Goal: Task Accomplishment & Management: Manage account settings

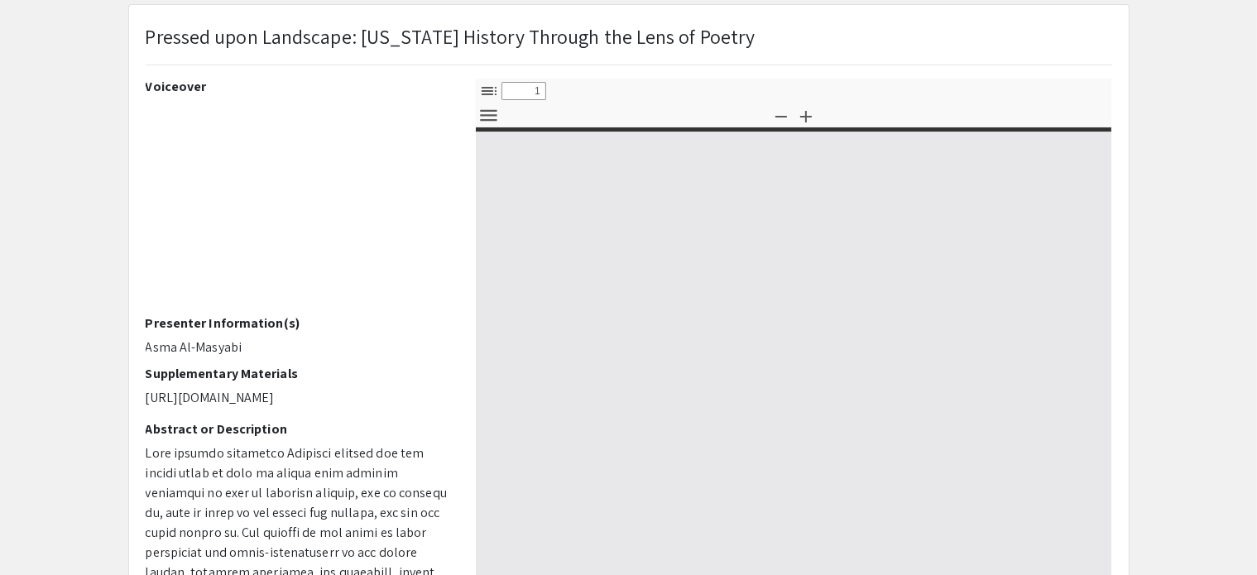
select select "custom"
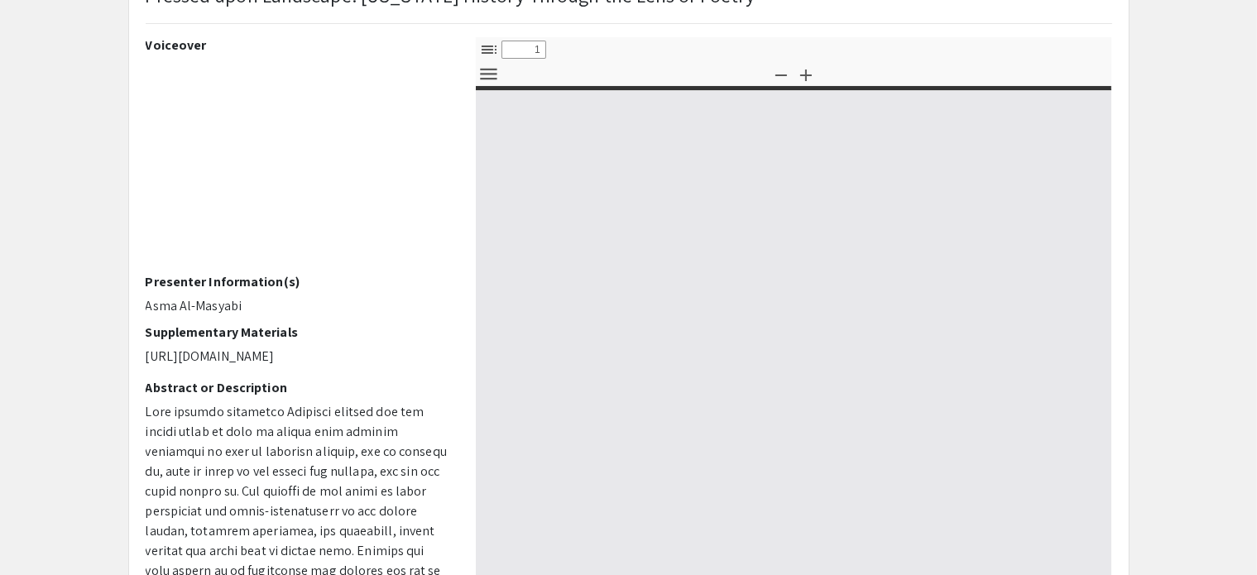
scroll to position [137, 0]
type input "0"
select select "custom"
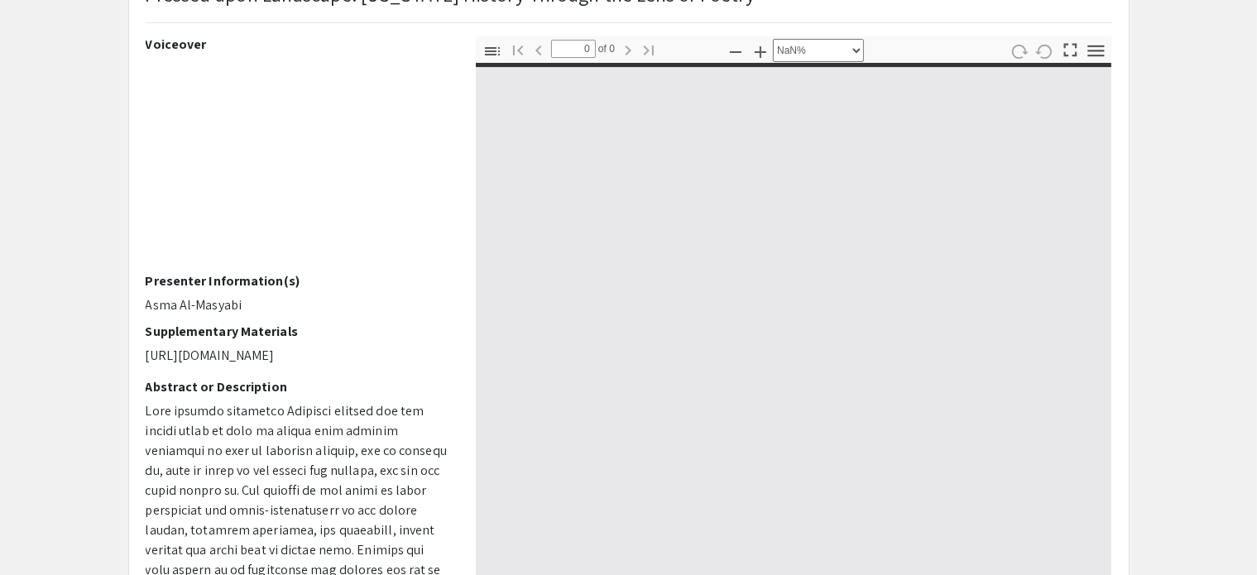
click at [215, 366] on p "[URL][DOMAIN_NAME]" at bounding box center [298, 356] width 305 height 20
type input "1"
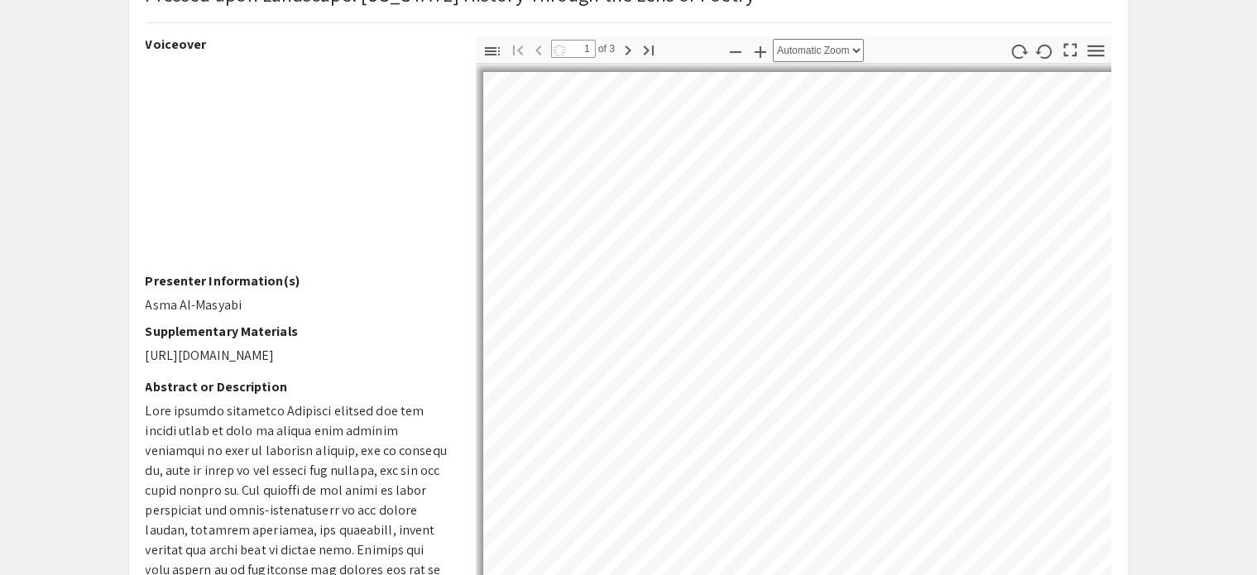
select select "auto"
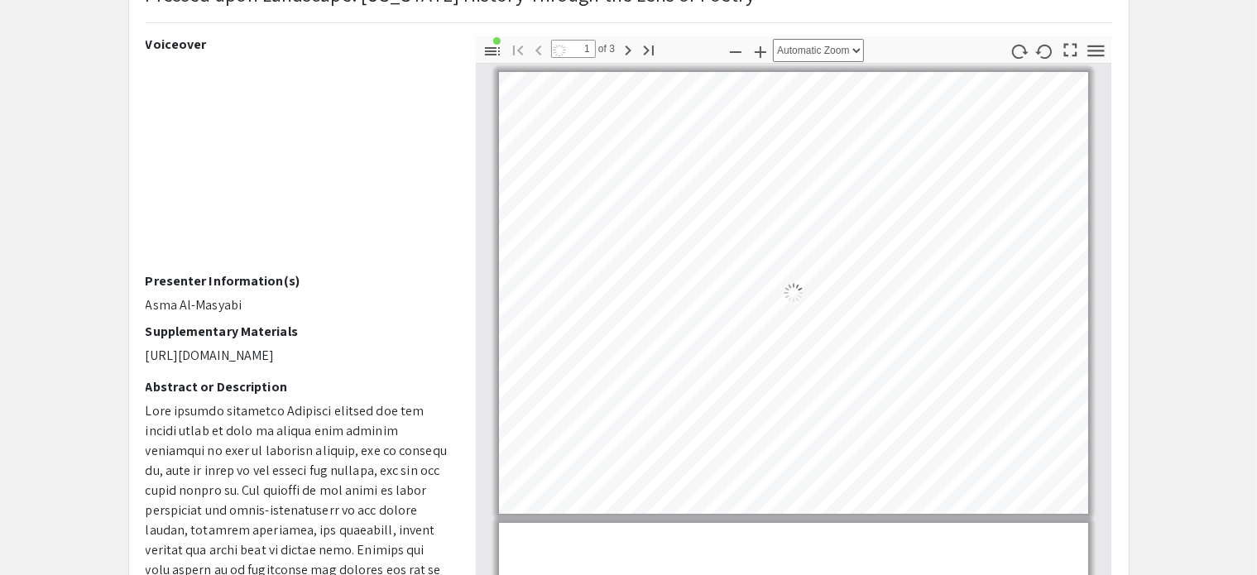
scroll to position [7, 0]
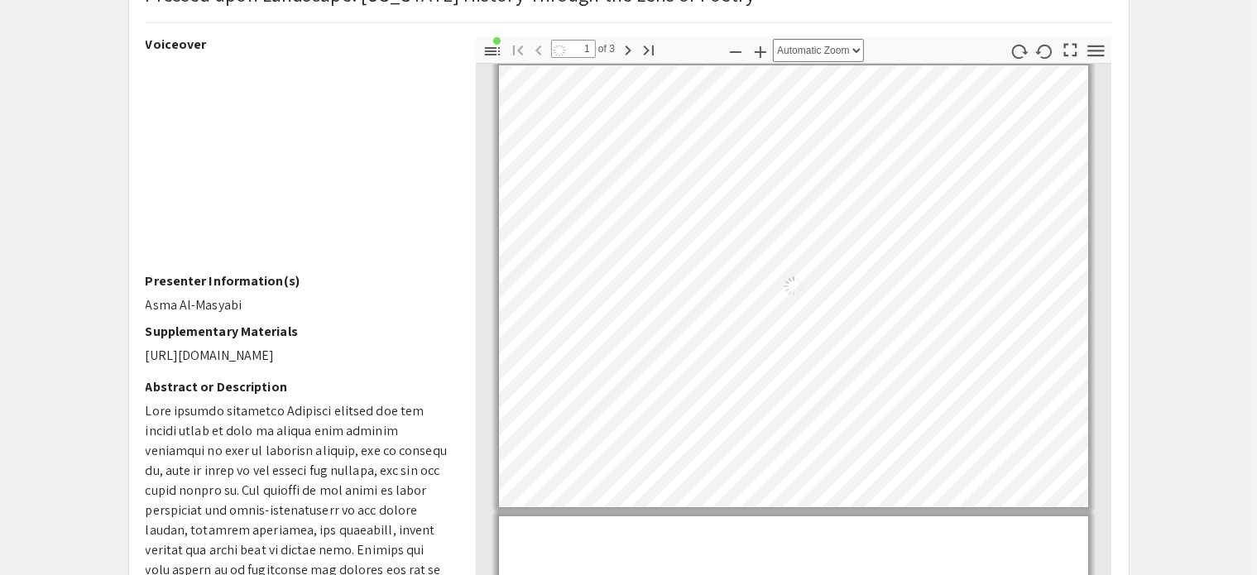
drag, startPoint x: 145, startPoint y: 346, endPoint x: 433, endPoint y: 415, distance: 296.2
click at [433, 366] on p "[URL][DOMAIN_NAME]" at bounding box center [298, 356] width 305 height 20
click at [470, 175] on div "Thumbnails Document Outline Attachments Layers Current Outline Item Slide 1 Sli…" at bounding box center [793, 325] width 661 height 579
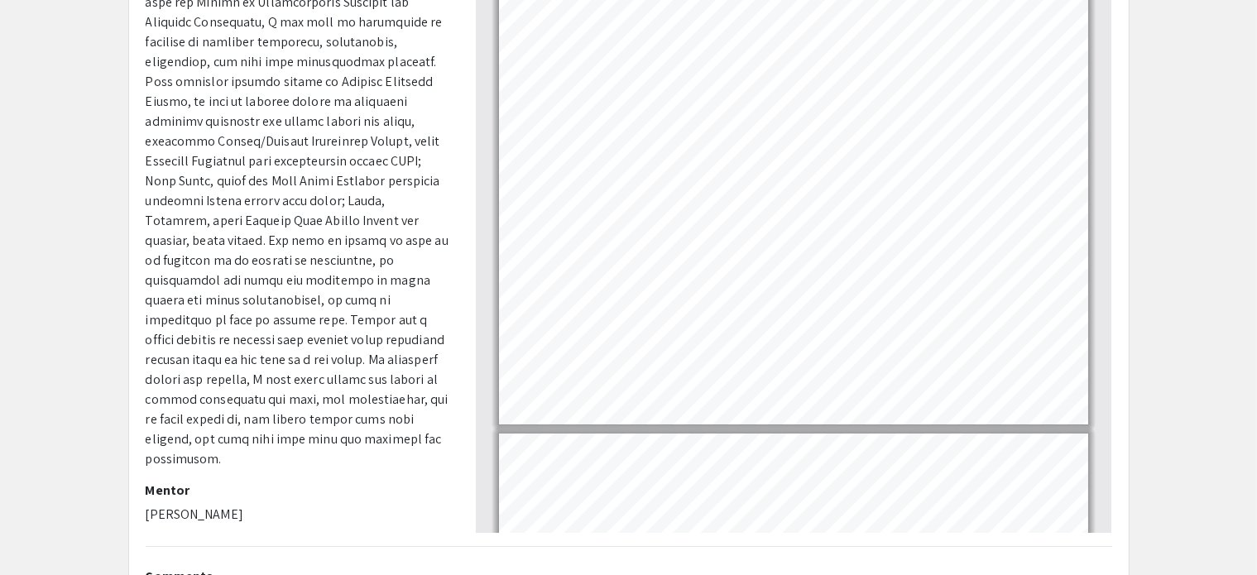
scroll to position [0, 0]
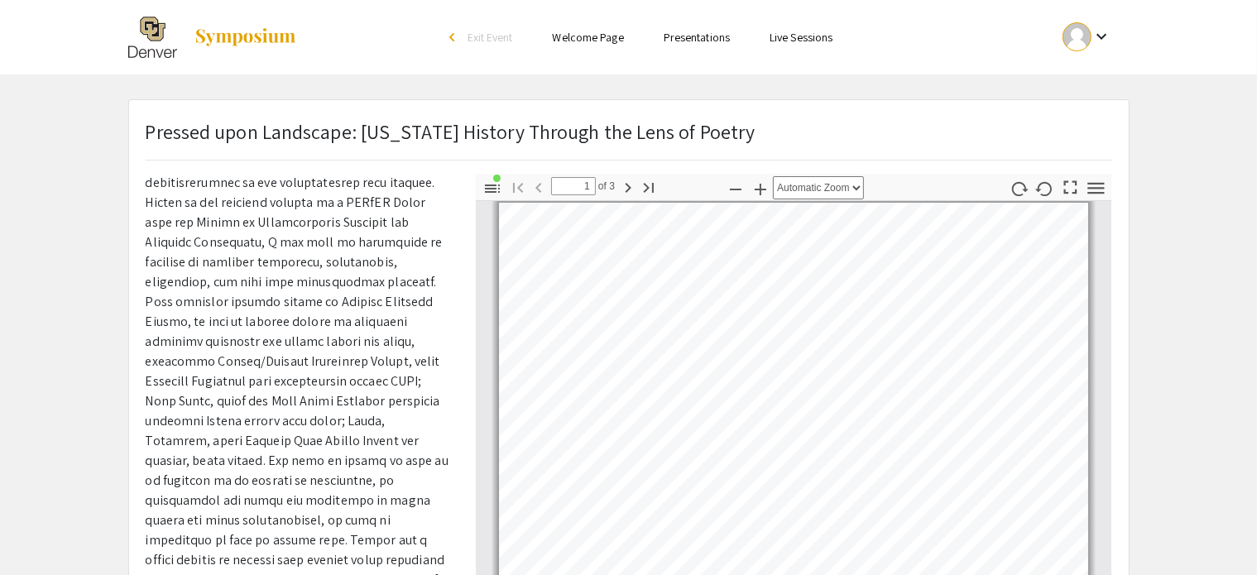
click at [1114, 42] on div "keyboard_arrow_down" at bounding box center [1086, 36] width 57 height 37
click at [1116, 42] on div at bounding box center [628, 287] width 1257 height 575
click at [1116, 42] on button "keyboard_arrow_down" at bounding box center [1087, 36] width 84 height 37
click at [1100, 81] on button "My Account" at bounding box center [1097, 82] width 102 height 40
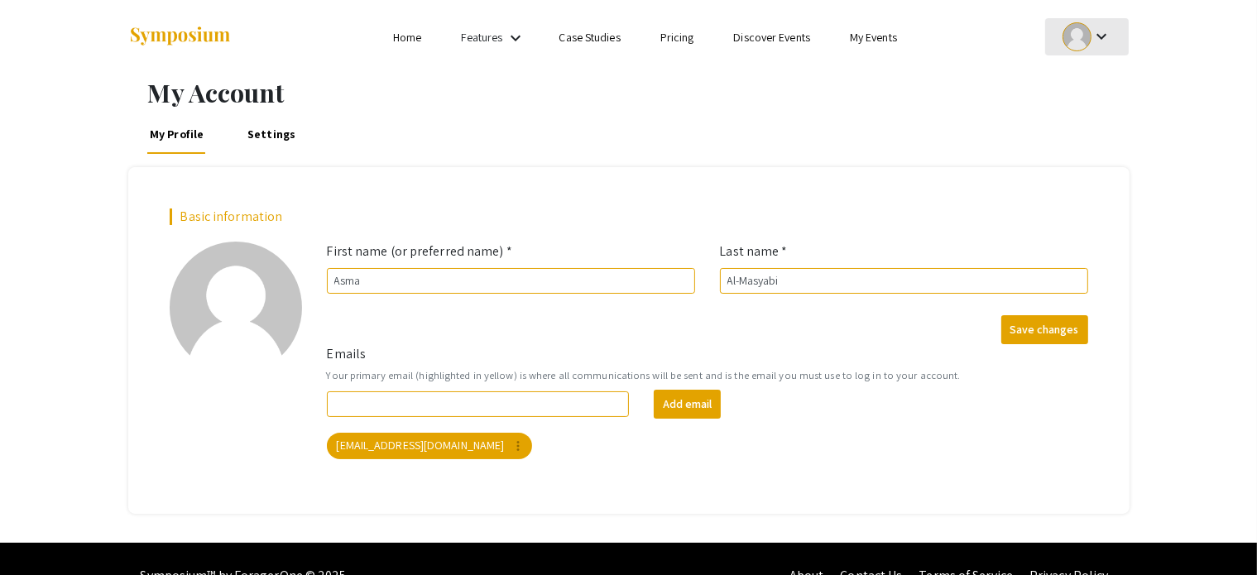
click at [1076, 31] on div at bounding box center [1076, 36] width 29 height 29
click at [1099, 158] on button "Sign out" at bounding box center [1097, 161] width 102 height 40
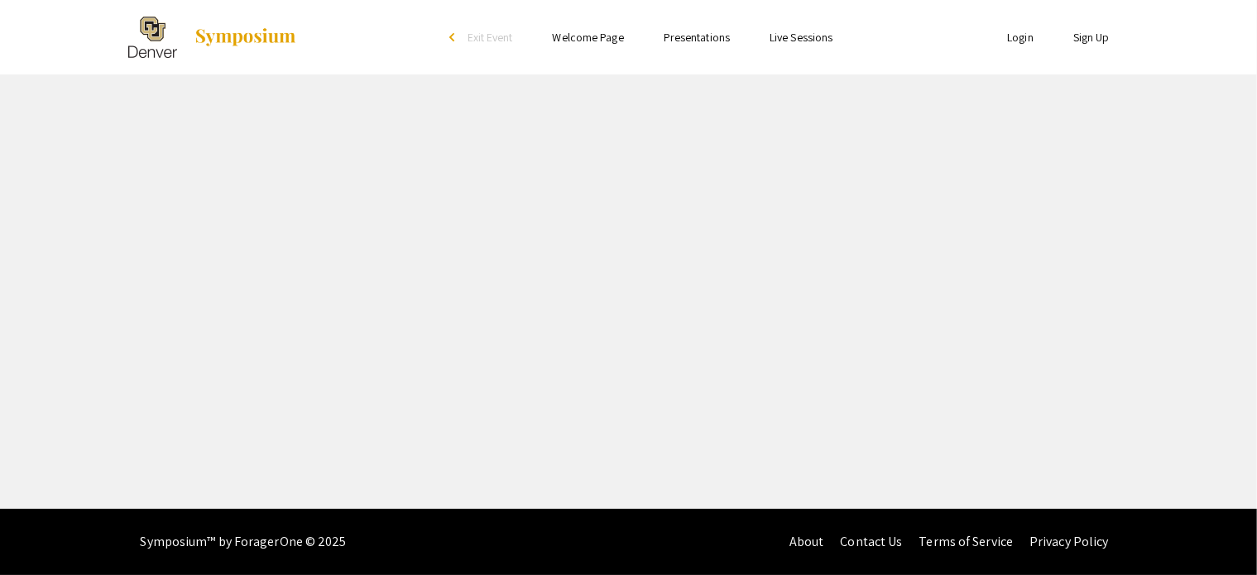
select select "custom"
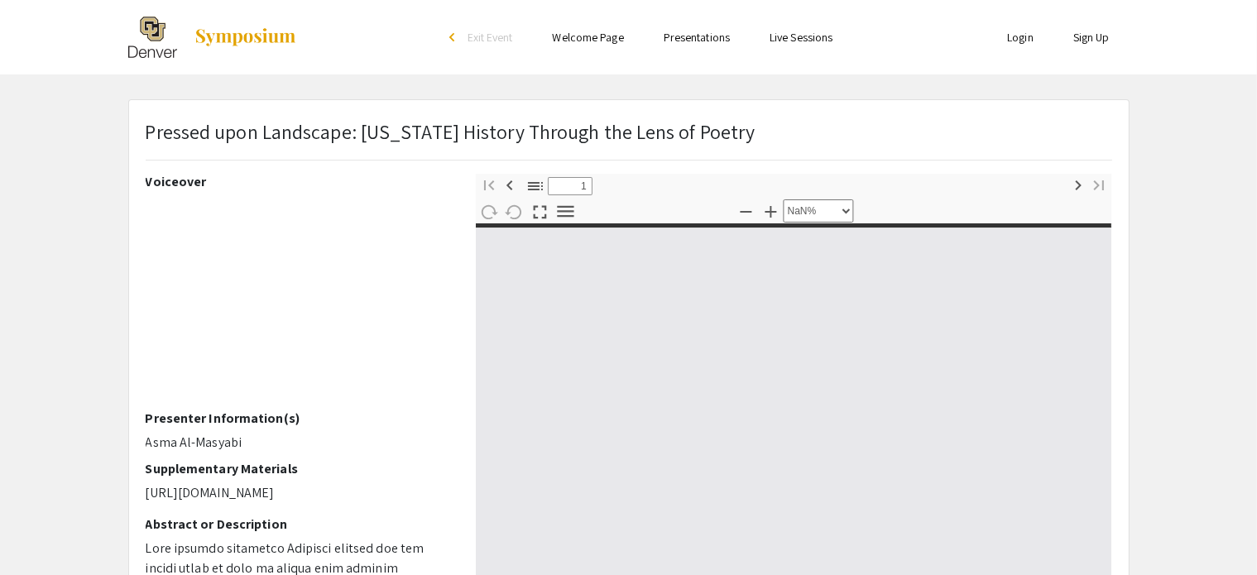
type input "0"
select select "custom"
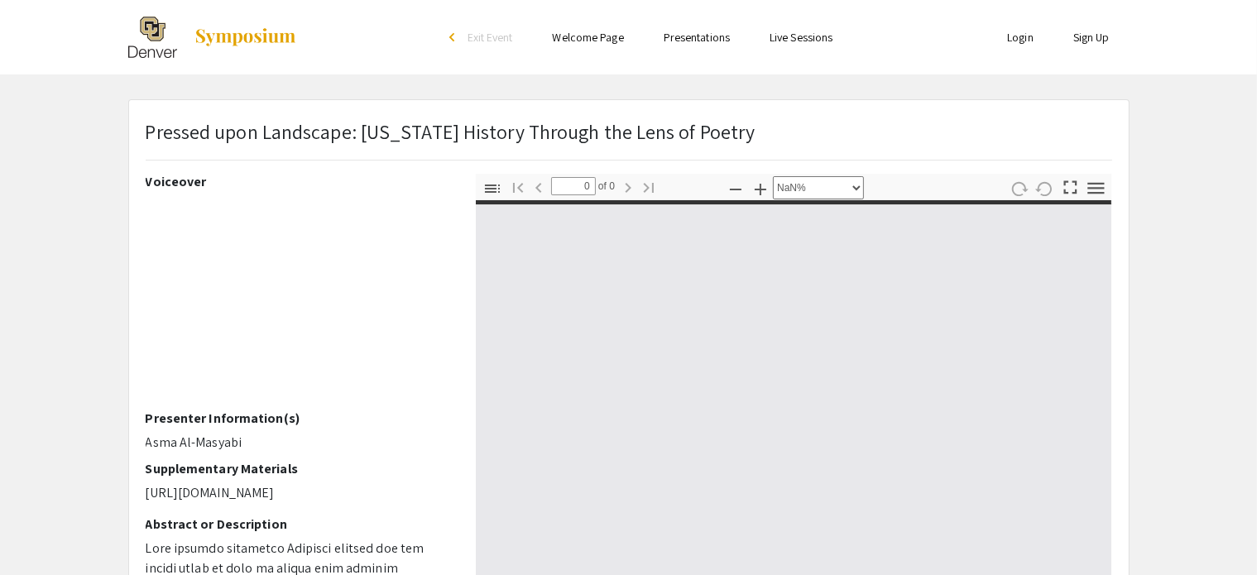
type input "1"
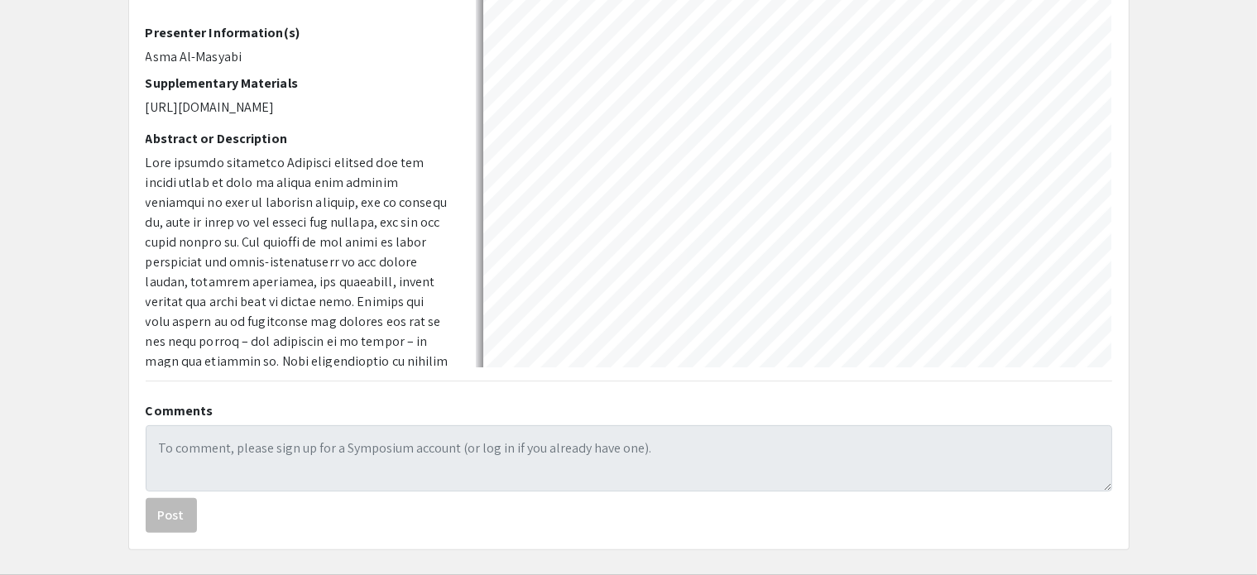
scroll to position [450, 0]
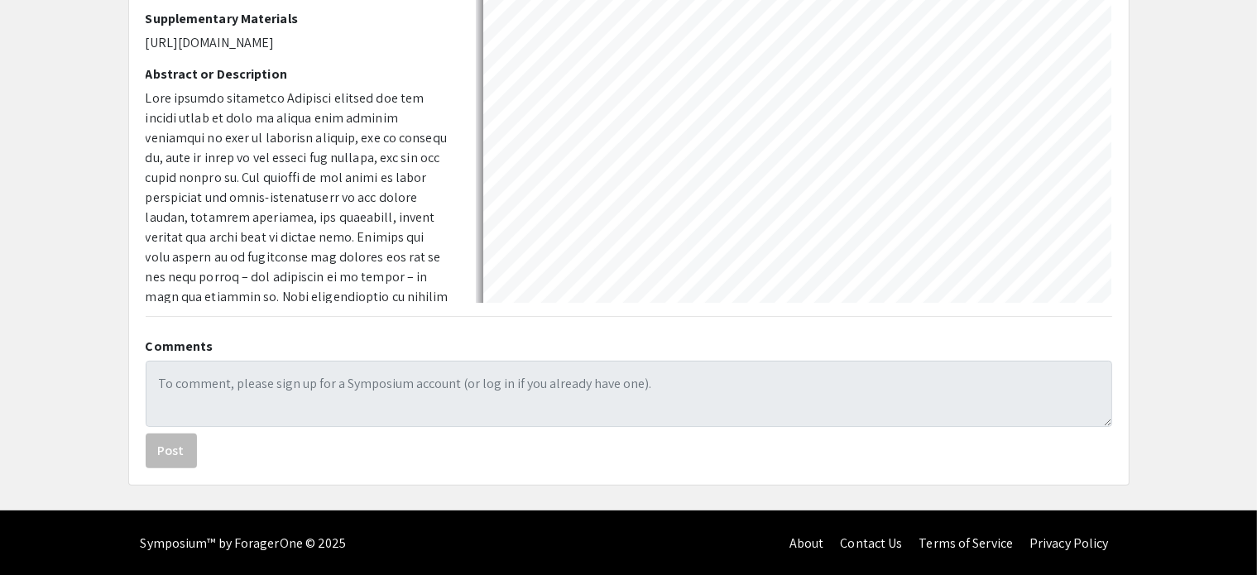
select select "auto"
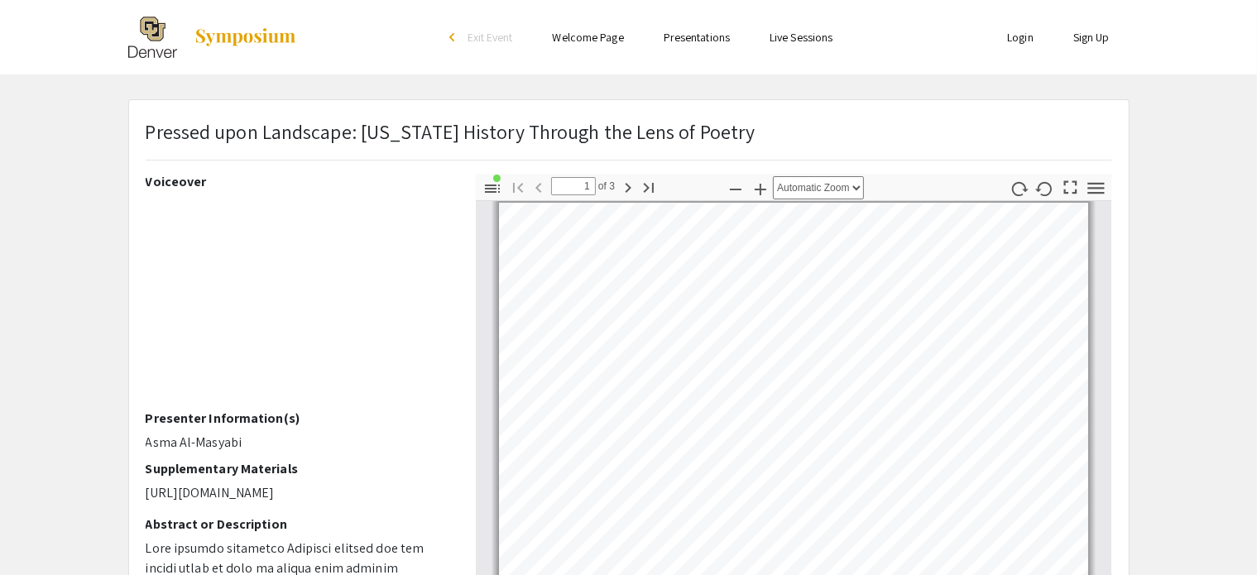
scroll to position [0, 0]
